Goal: Transaction & Acquisition: Purchase product/service

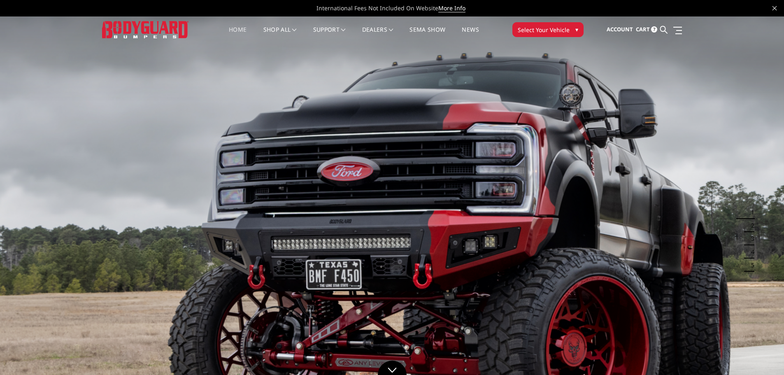
click at [640, 30] on span "Cart" at bounding box center [643, 29] width 14 height 7
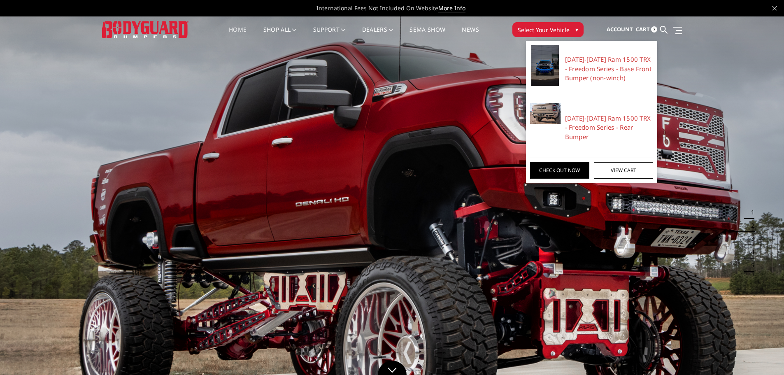
click at [640, 30] on span "Cart" at bounding box center [643, 29] width 14 height 7
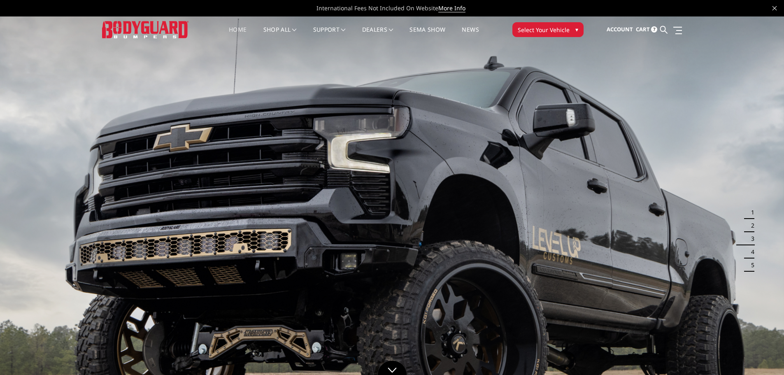
click at [161, 30] on img at bounding box center [145, 29] width 86 height 17
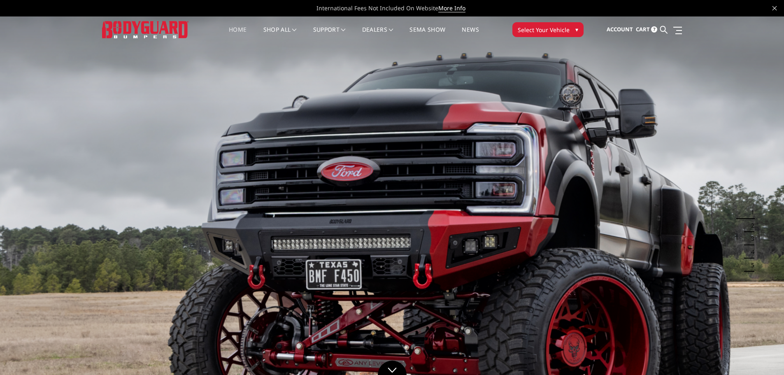
click at [635, 26] on ul "Account Sign out Cart 7 Search Search" at bounding box center [644, 30] width 75 height 26
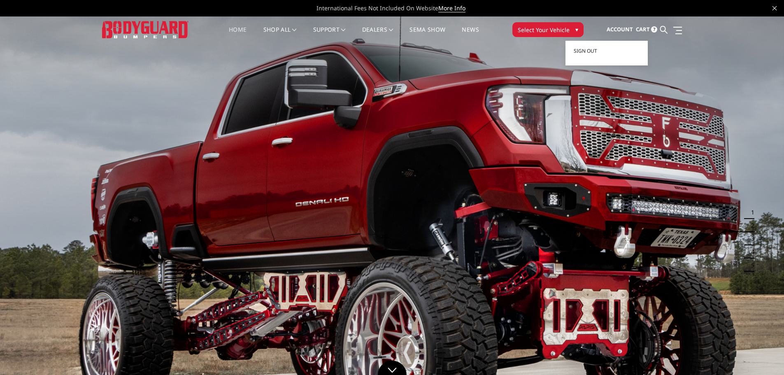
click at [627, 30] on span "Account" at bounding box center [620, 29] width 26 height 7
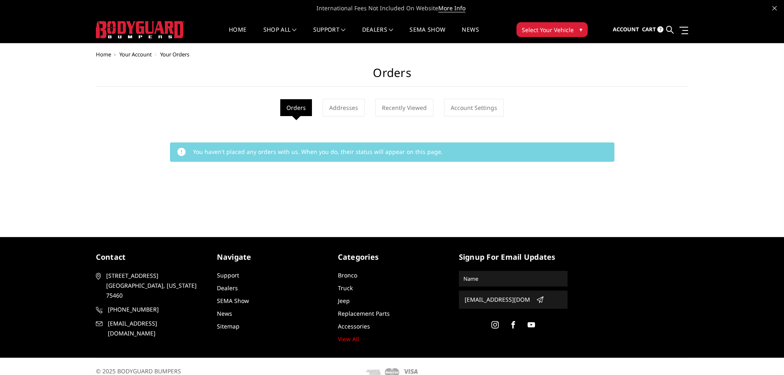
click at [651, 26] on span "Cart" at bounding box center [649, 29] width 14 height 7
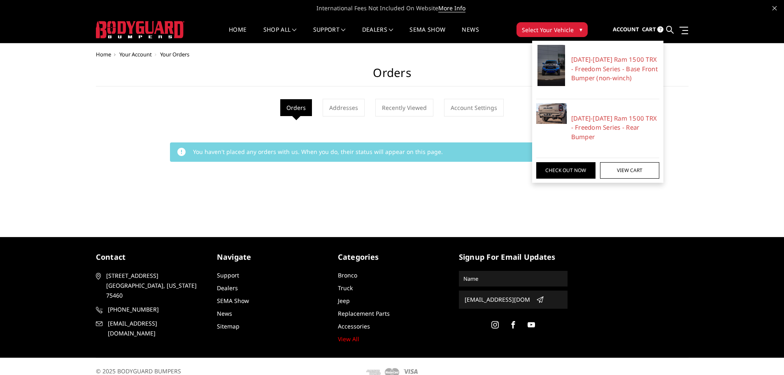
click at [651, 26] on span "Cart" at bounding box center [649, 29] width 14 height 7
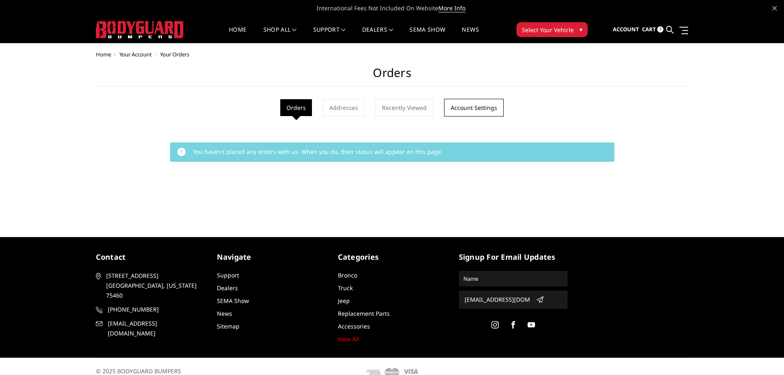
click at [476, 110] on link "Account Settings" at bounding box center [474, 108] width 60 height 18
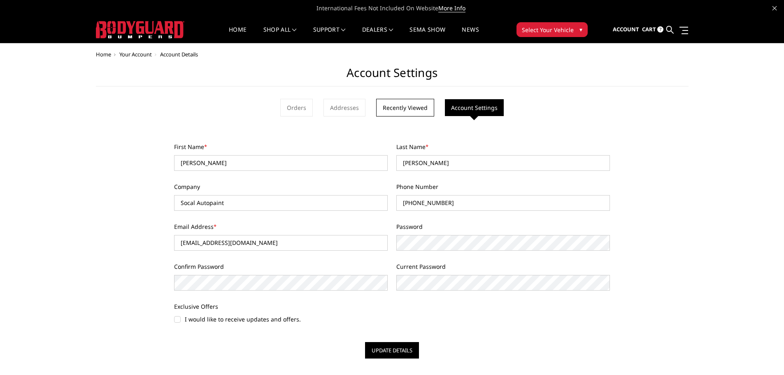
click at [416, 108] on link "Recently Viewed" at bounding box center [405, 108] width 58 height 18
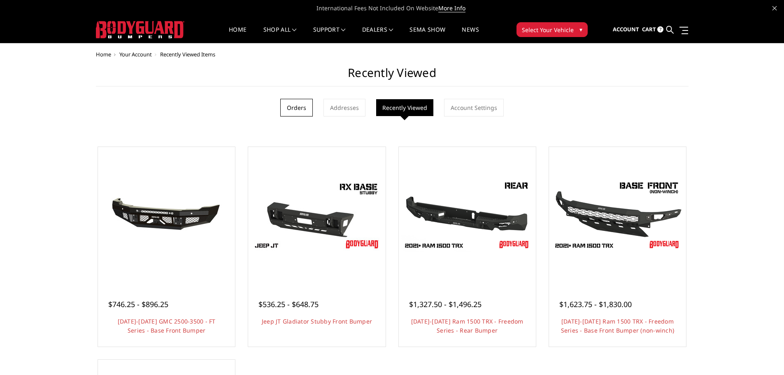
click at [301, 107] on link "Orders" at bounding box center [296, 108] width 33 height 18
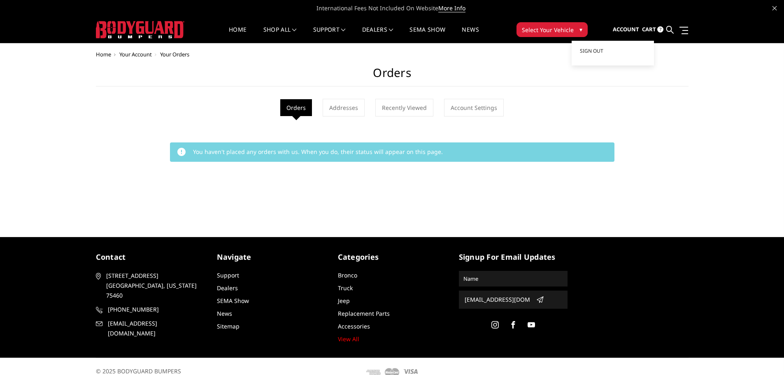
click at [630, 27] on span "Account" at bounding box center [626, 29] width 26 height 7
click at [649, 30] on span "Cart" at bounding box center [649, 29] width 14 height 7
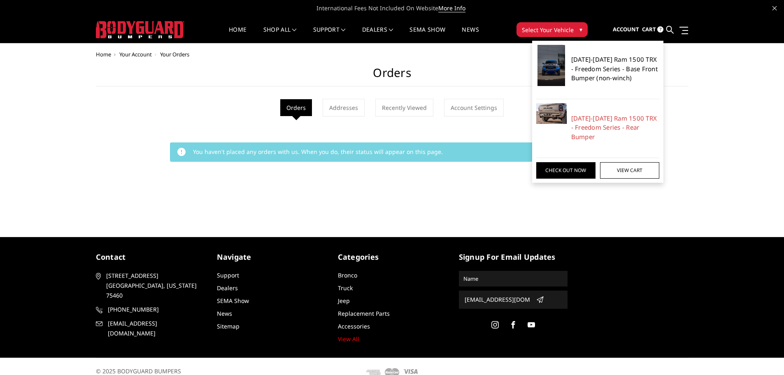
click at [603, 74] on link "[DATE]-[DATE] Ram 1500 TRX - Freedom Series - Base Front Bumper (non-winch)" at bounding box center [616, 69] width 89 height 28
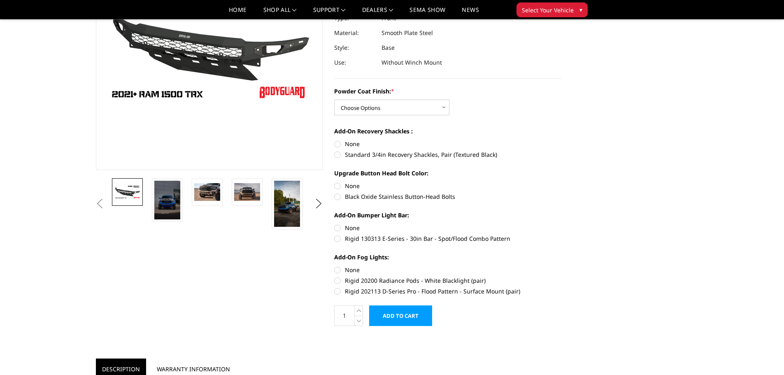
scroll to position [124, 0]
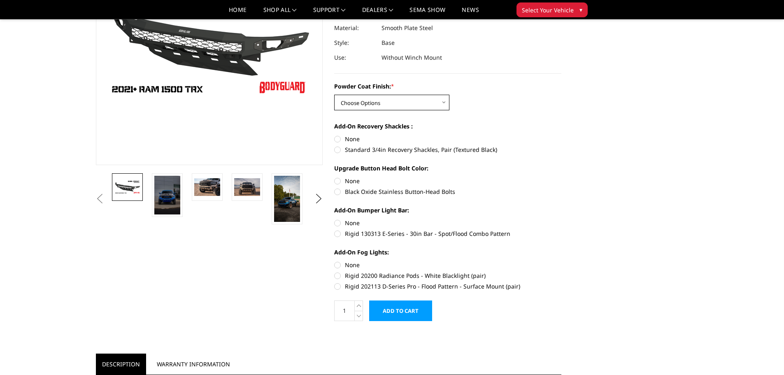
click at [422, 101] on select "Choose Options Bare Metal Textured Black Powder Coat" at bounding box center [391, 103] width 115 height 16
select select "3140"
click at [334, 95] on select "Choose Options Bare Metal Textured Black Powder Coat" at bounding box center [391, 103] width 115 height 16
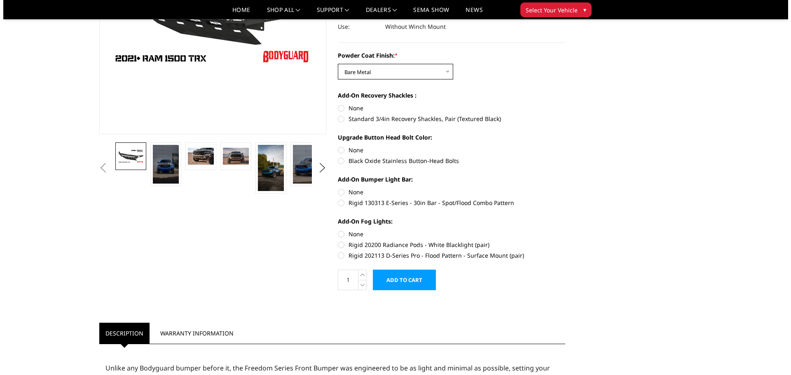
scroll to position [165, 0]
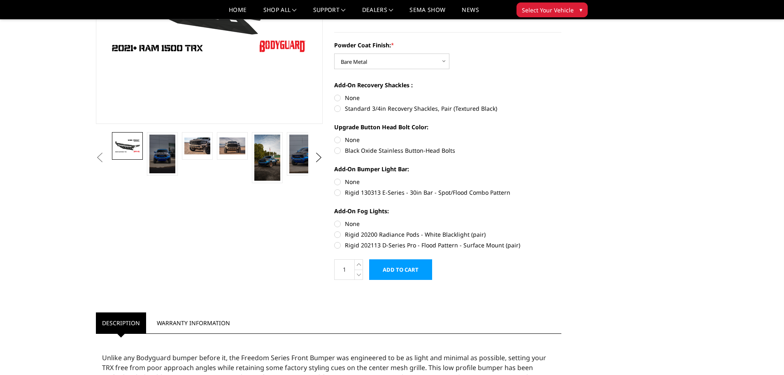
click at [338, 107] on label "Standard 3/4in Recovery Shackles, Pair (Textured Black)" at bounding box center [447, 108] width 227 height 9
click at [562, 94] on input "Standard 3/4in Recovery Shackles, Pair (Textured Black)" at bounding box center [562, 93] width 0 height 0
radio input "true"
click at [339, 142] on label "None" at bounding box center [447, 139] width 227 height 9
click at [335, 136] on input "None" at bounding box center [334, 135] width 0 height 0
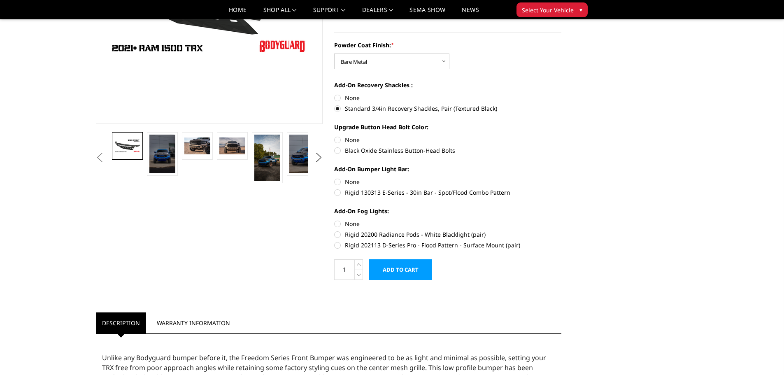
radio input "true"
click at [337, 196] on label "Rigid 130313 E-Series - 30in Bar - Spot/Flood Combo Pattern" at bounding box center [447, 192] width 227 height 9
click at [562, 178] on input "Rigid 130313 E-Series - 30in Bar - Spot/Flood Combo Pattern" at bounding box center [562, 177] width 0 height 0
radio input "true"
click at [339, 245] on label "Rigid 202113 D-Series Pro - Flood Pattern - Surface Mount (pair)" at bounding box center [447, 245] width 227 height 9
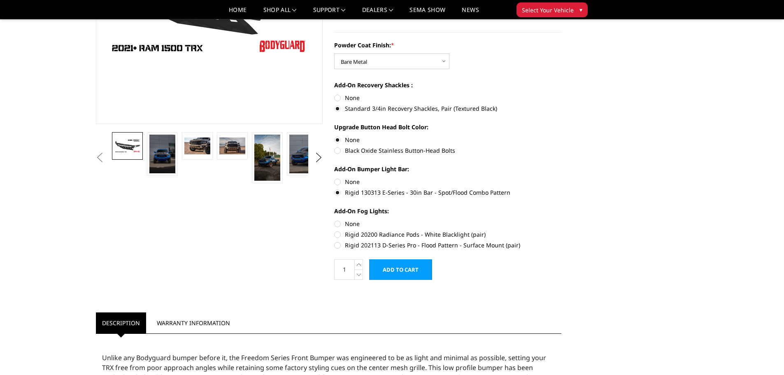
click at [562, 231] on input "Rigid 202113 D-Series Pro - Flood Pattern - Surface Mount (pair)" at bounding box center [562, 230] width 0 height 0
radio input "true"
click at [411, 269] on input "Add to Cart" at bounding box center [400, 269] width 63 height 21
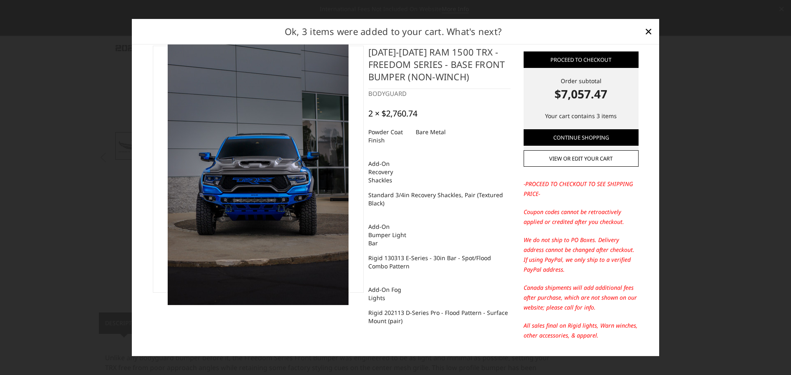
scroll to position [0, 0]
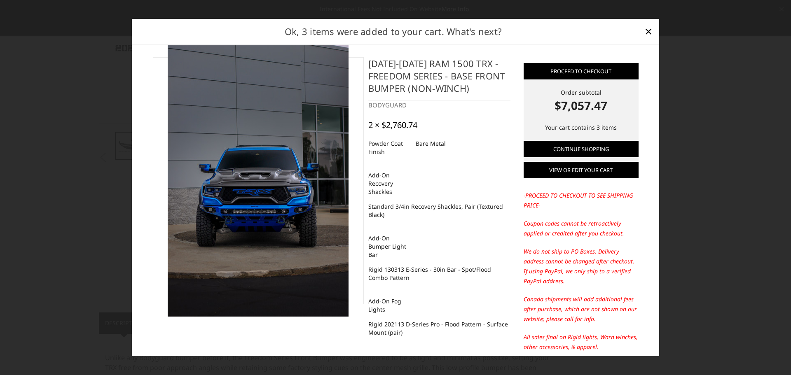
click at [592, 173] on link "View or edit your cart" at bounding box center [580, 170] width 115 height 16
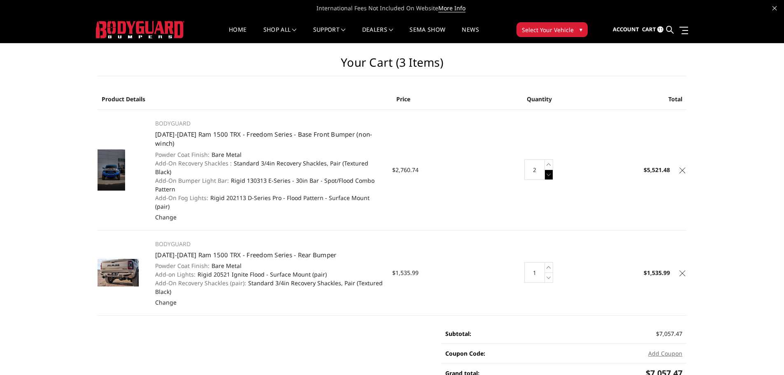
click at [551, 170] on icon at bounding box center [549, 175] width 8 height 10
click at [593, 184] on td "Total $2,760.74" at bounding box center [638, 170] width 98 height 121
click at [408, 166] on span "$2,760.74" at bounding box center [405, 170] width 26 height 8
click at [233, 33] on link "Home" at bounding box center [238, 35] width 18 height 16
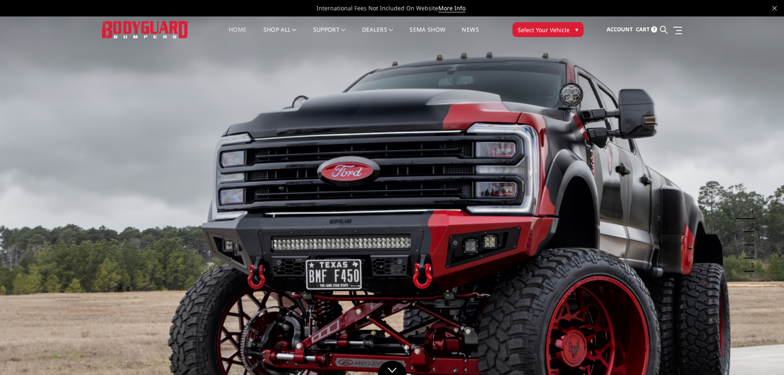
click at [235, 32] on link "Home" at bounding box center [238, 35] width 18 height 16
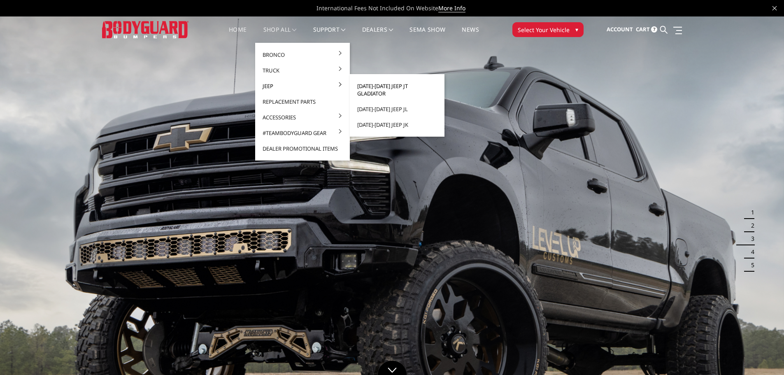
click at [401, 85] on link "[DATE]-[DATE] Jeep JT Gladiator" at bounding box center [397, 89] width 88 height 23
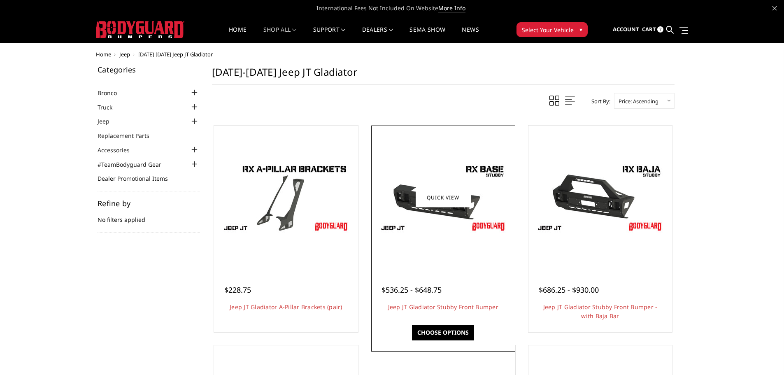
click at [431, 237] on div at bounding box center [443, 198] width 140 height 140
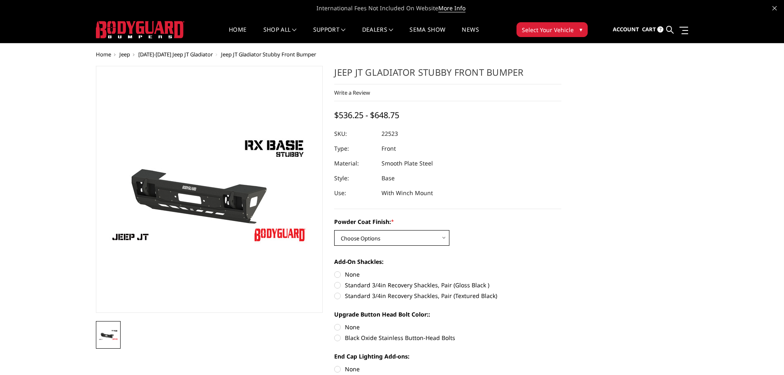
click at [412, 237] on select "Choose Options Bare Metal Textured Black Powder Coat" at bounding box center [391, 238] width 115 height 16
click at [507, 165] on dl "SKU: 22523 UPC: Type: Front Material: Smooth Plate Steel Style: Base Use: With …" at bounding box center [447, 163] width 227 height 74
click at [236, 30] on link "Home" at bounding box center [238, 35] width 18 height 16
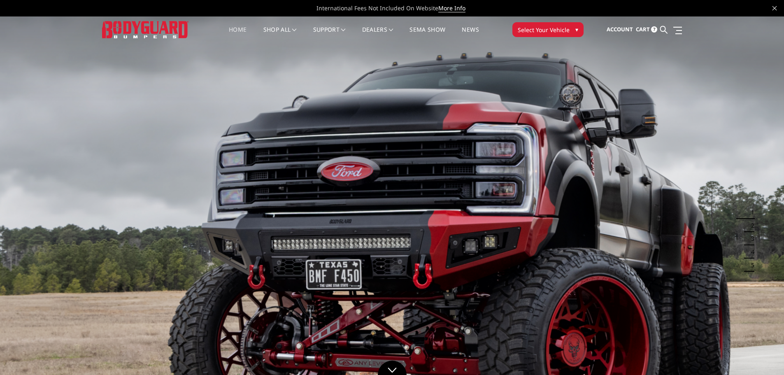
click at [129, 31] on img at bounding box center [145, 29] width 86 height 17
click at [633, 29] on span "Account" at bounding box center [620, 29] width 26 height 7
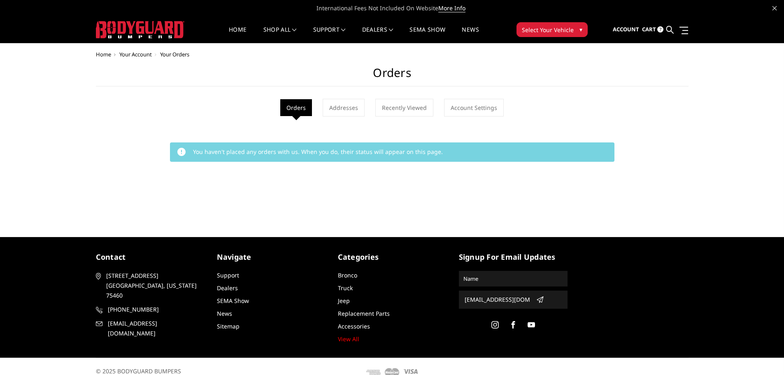
click at [666, 30] on ul "Account Sign out Cart 7 Search Search" at bounding box center [650, 30] width 75 height 26
click at [663, 29] on span "7" at bounding box center [661, 29] width 6 height 6
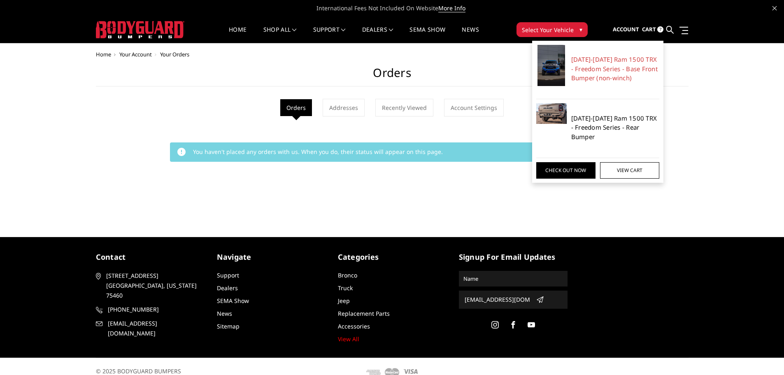
click at [599, 120] on link "[DATE]-[DATE] Ram 1500 TRX - Freedom Series - Rear Bumper" at bounding box center [616, 128] width 89 height 28
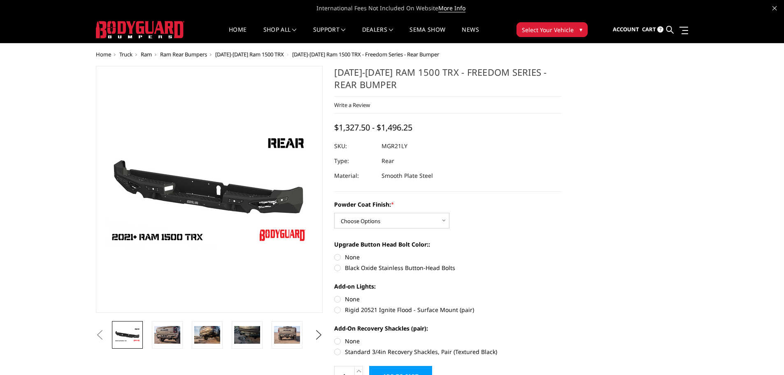
click at [154, 26] on img at bounding box center [140, 29] width 89 height 17
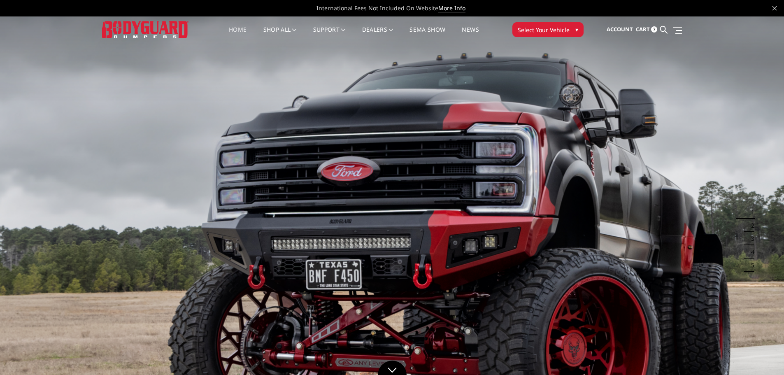
click at [641, 27] on span "Cart" at bounding box center [643, 29] width 14 height 7
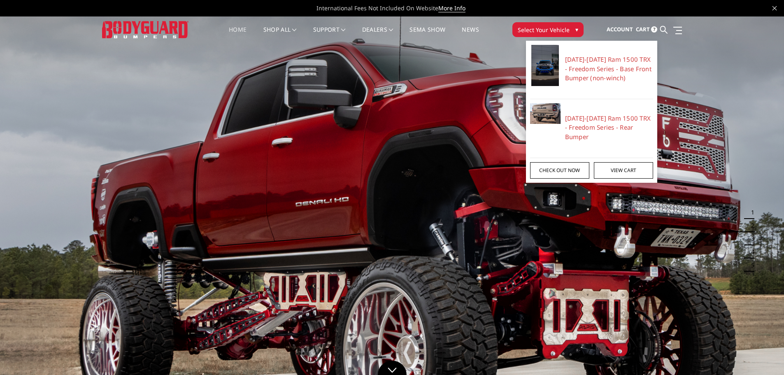
click at [570, 169] on link "Check out now" at bounding box center [559, 170] width 59 height 16
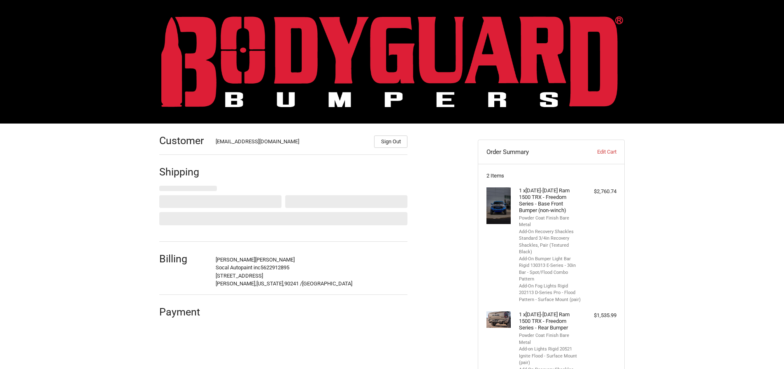
select select "US"
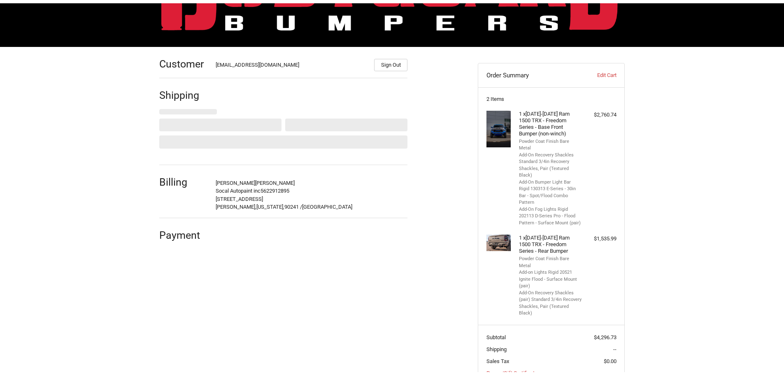
scroll to position [107, 0]
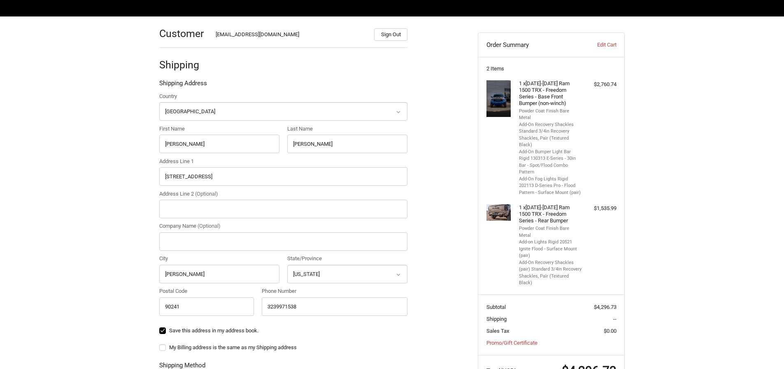
select select "CA"
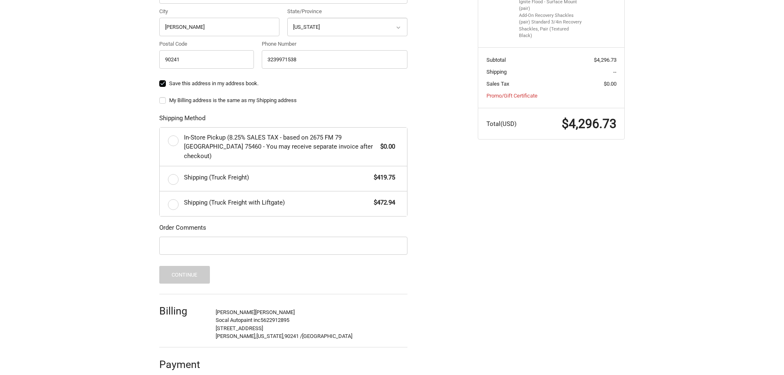
scroll to position [356, 0]
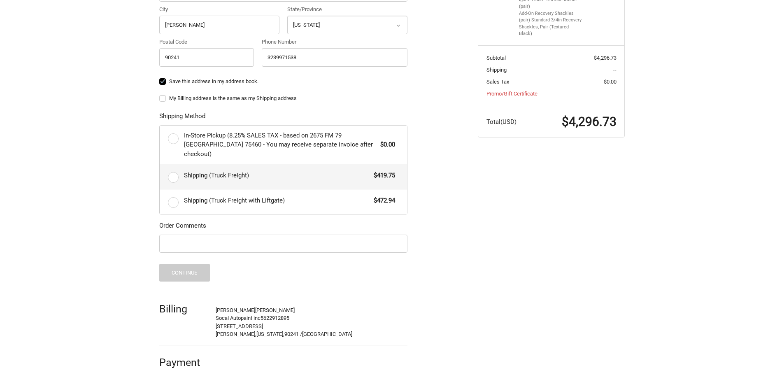
click at [173, 168] on label "Shipping (Truck Freight) $419.75" at bounding box center [283, 176] width 247 height 25
click at [160, 165] on input "Shipping (Truck Freight) $419.75" at bounding box center [160, 164] width 0 height 0
radio input "true"
click at [521, 165] on div "Customer [EMAIL_ADDRESS][DOMAIN_NAME] Sign Out Shipping Shipping Address Countr…" at bounding box center [392, 75] width 494 height 617
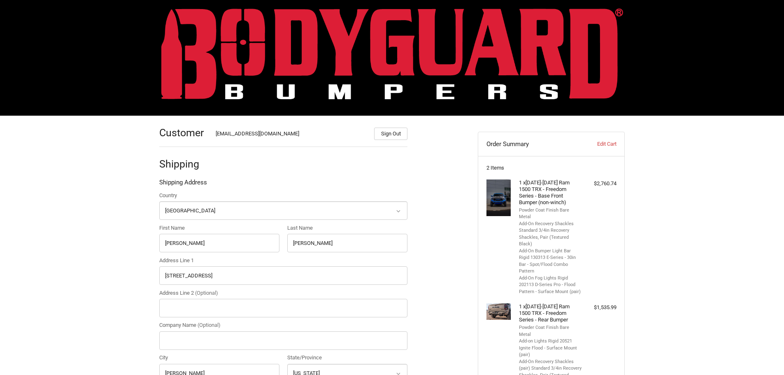
scroll to position [0, 0]
